Goal: Task Accomplishment & Management: Check status

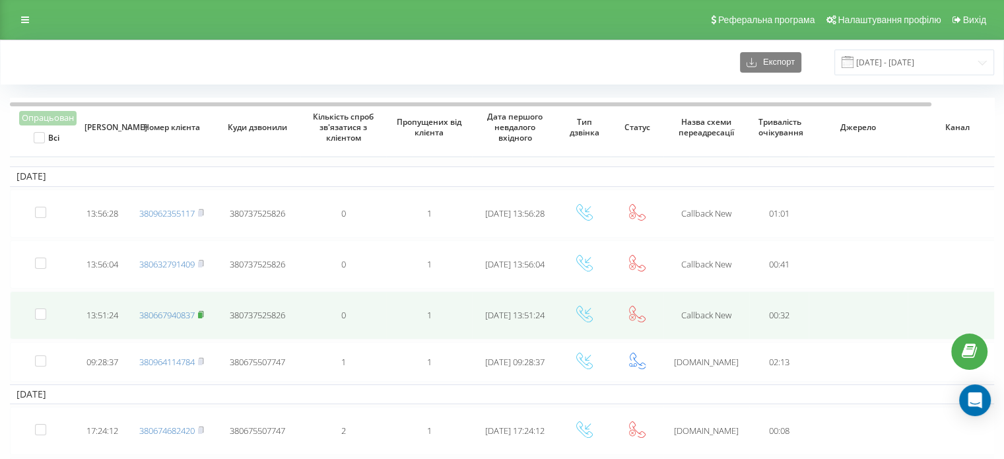
click at [202, 310] on icon at bounding box center [201, 314] width 6 height 8
click at [203, 310] on icon at bounding box center [201, 314] width 6 height 8
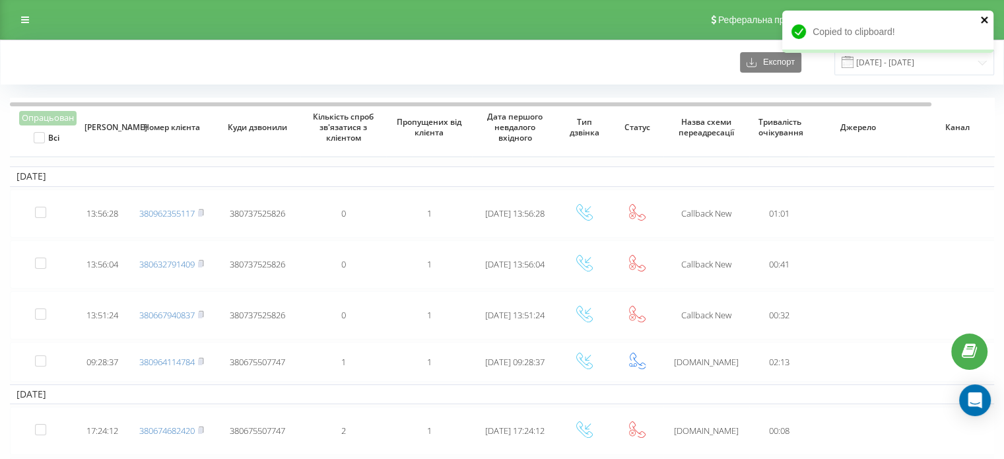
click at [985, 23] on icon "close" at bounding box center [985, 20] width 9 height 11
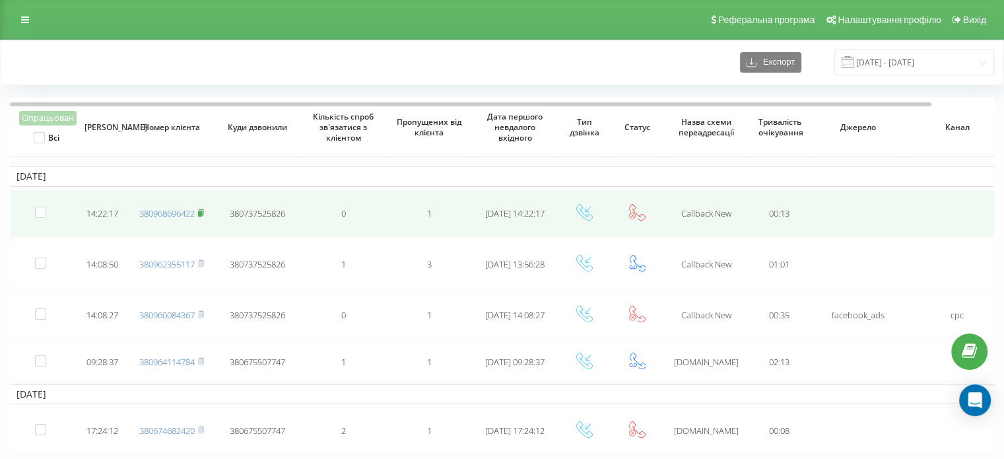
click at [203, 209] on icon at bounding box center [201, 213] width 6 height 8
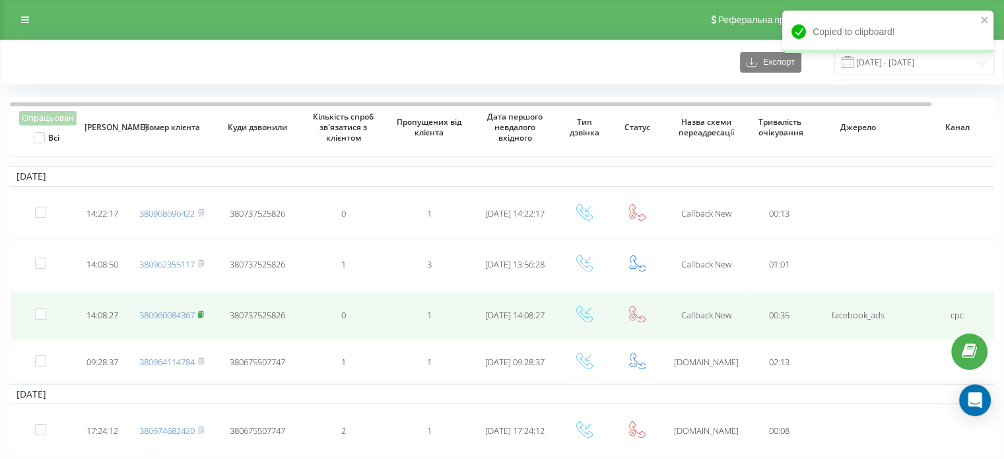
click at [205, 308] on td "380960084367" at bounding box center [172, 315] width 86 height 48
click at [201, 312] on rect at bounding box center [200, 315] width 4 height 6
